Goal: Information Seeking & Learning: Find specific fact

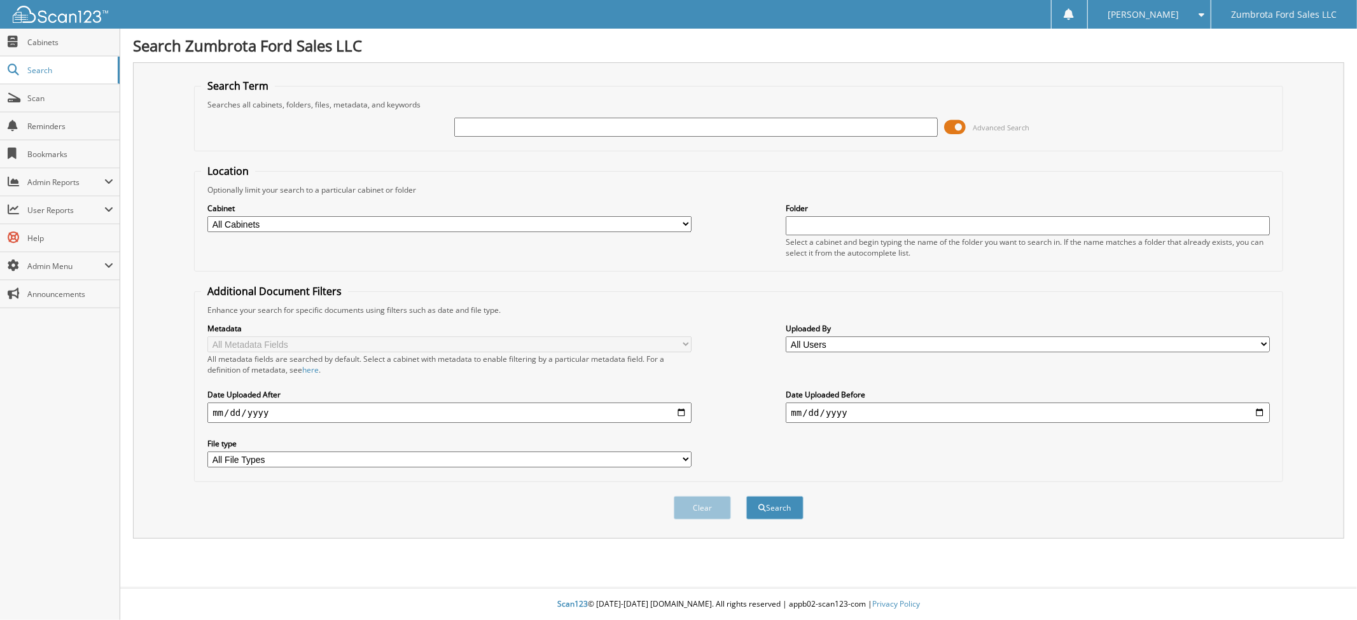
click at [953, 125] on span at bounding box center [955, 127] width 22 height 19
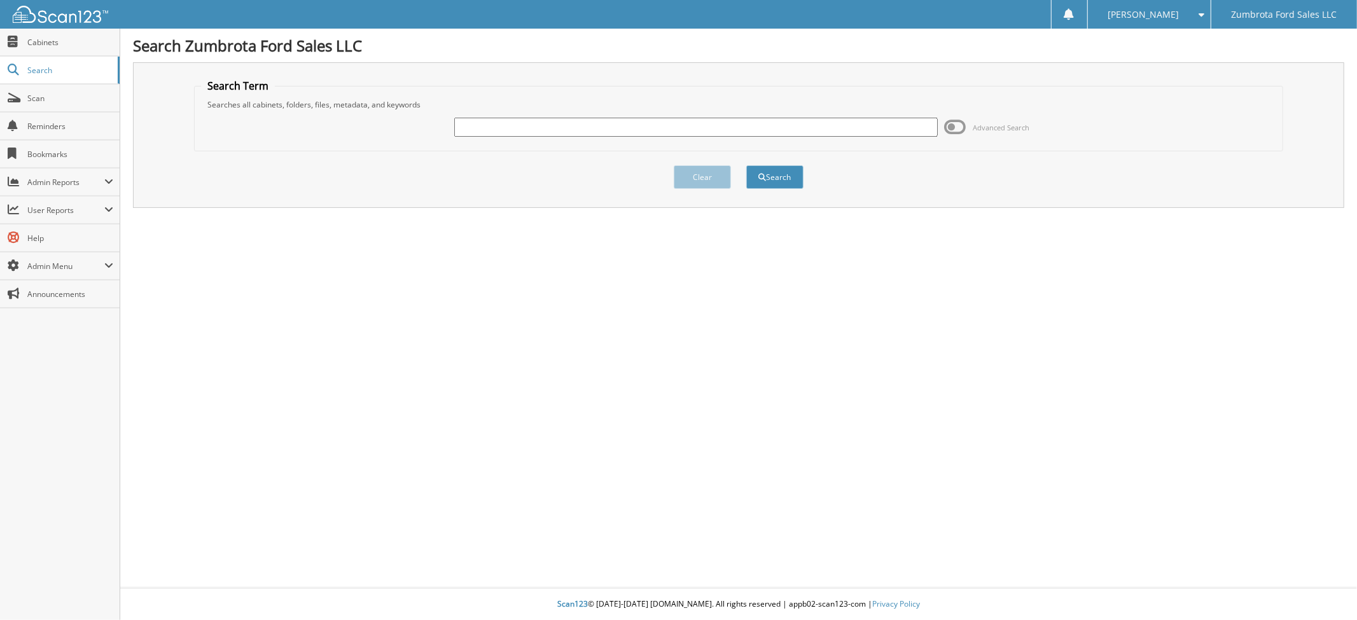
click at [822, 125] on input "text" at bounding box center [696, 127] width 484 height 19
type input "[PERSON_NAME]"
click at [746, 165] on button "Search" at bounding box center [774, 177] width 57 height 24
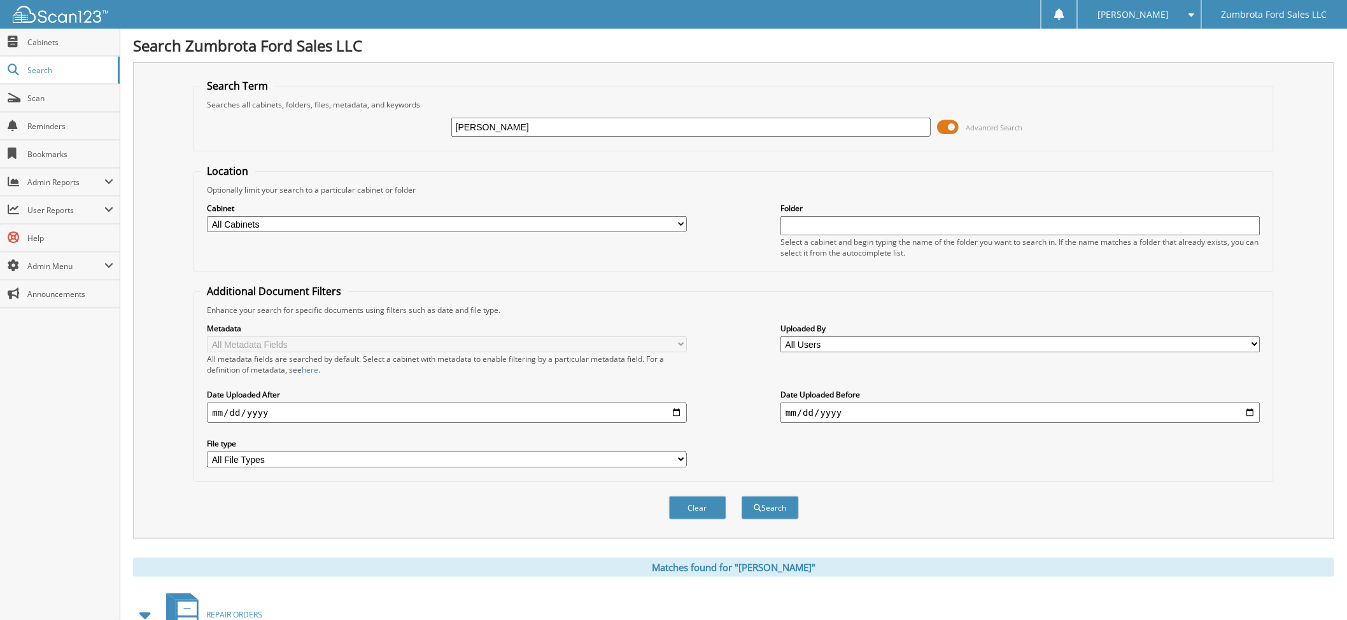
click at [949, 123] on span at bounding box center [948, 127] width 22 height 19
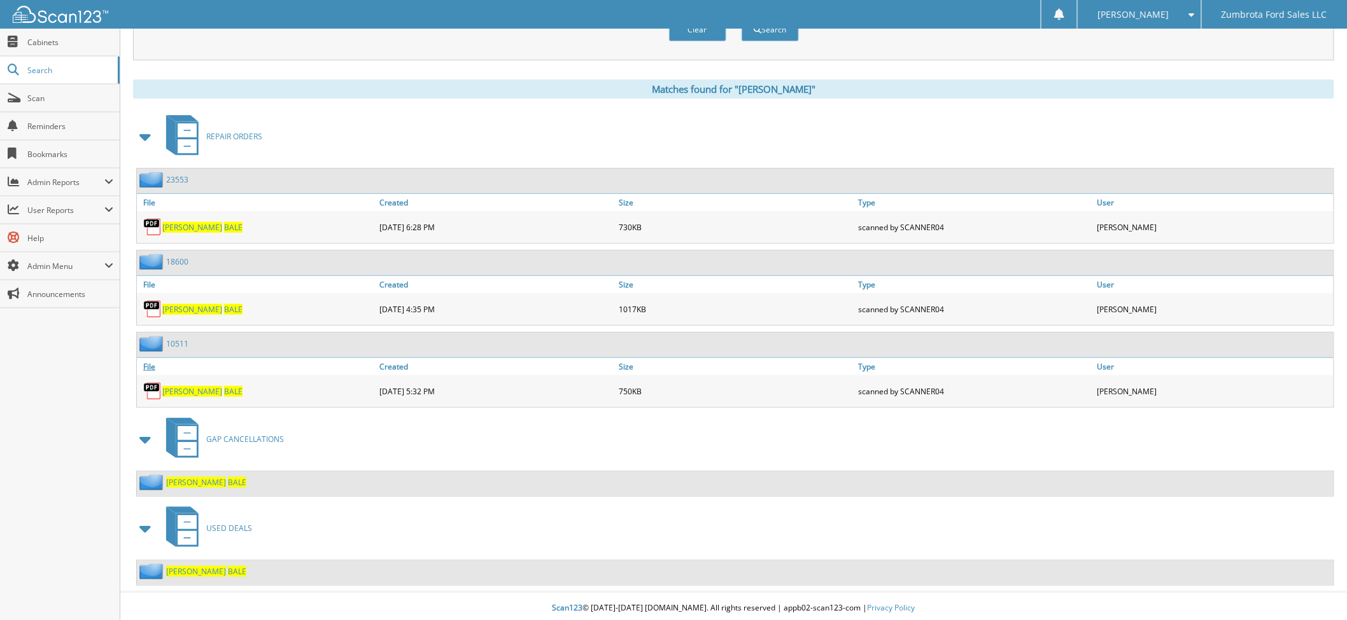
scroll to position [151, 0]
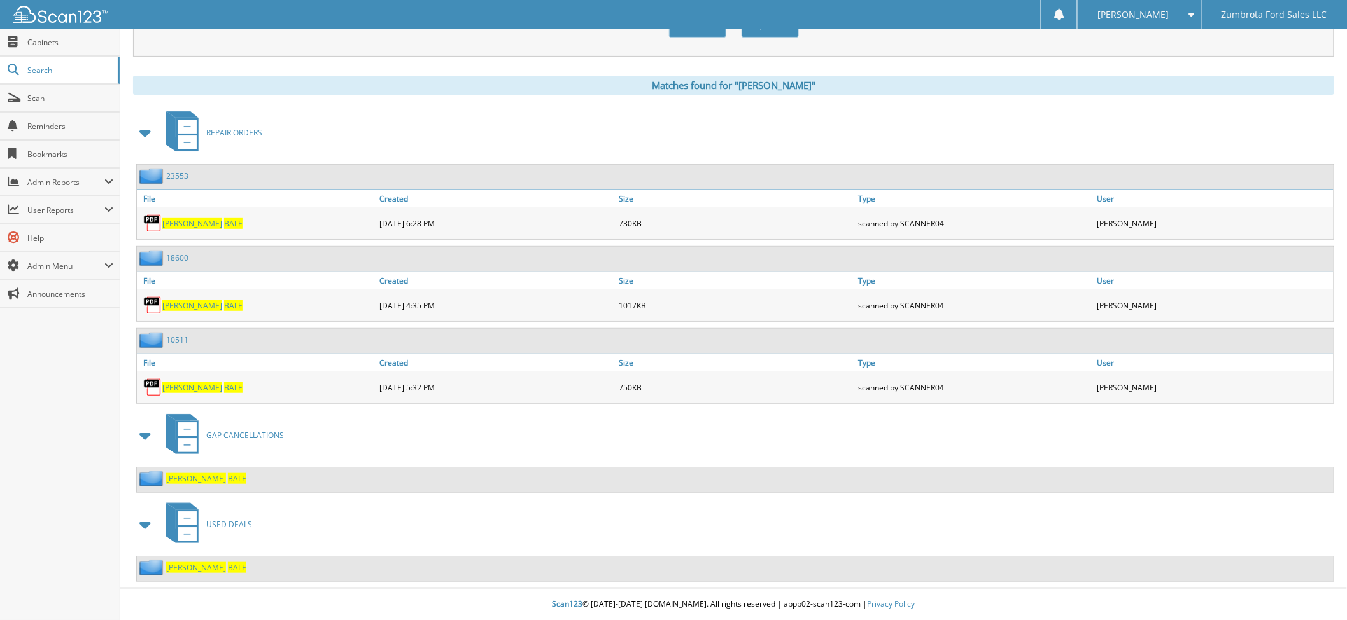
click at [228, 479] on span "BALE" at bounding box center [237, 478] width 18 height 11
